Goal: Task Accomplishment & Management: Manage account settings

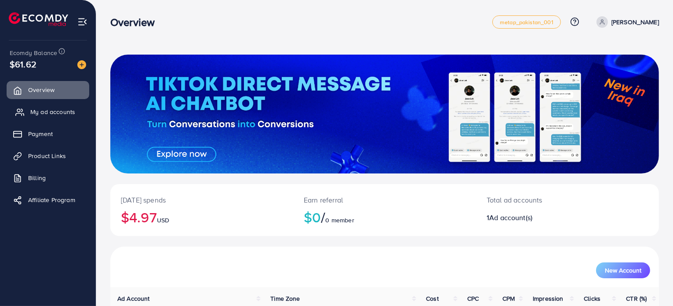
click at [33, 106] on link "My ad accounts" at bounding box center [48, 112] width 83 height 18
